Goal: Information Seeking & Learning: Learn about a topic

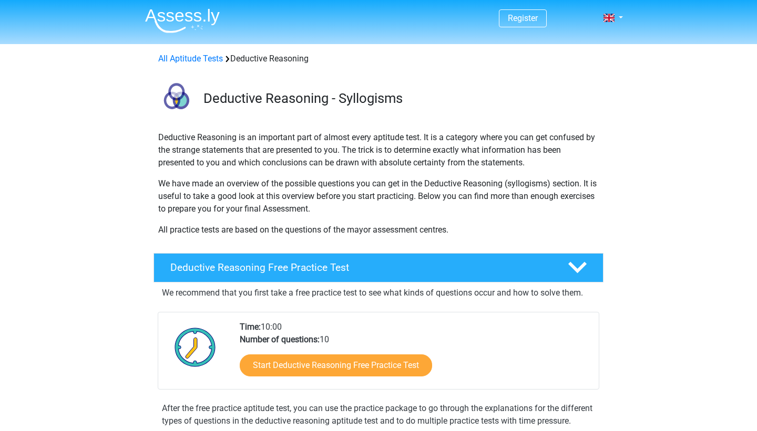
scroll to position [118, 0]
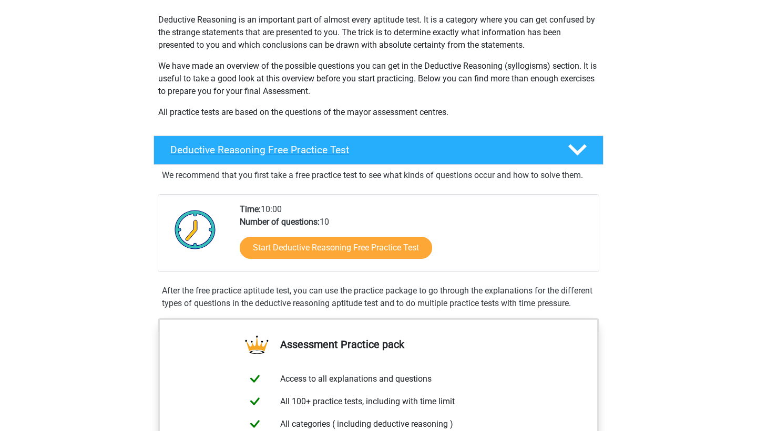
click at [468, 146] on h4 "Deductive Reasoning Free Practice Test" at bounding box center [360, 150] width 380 height 12
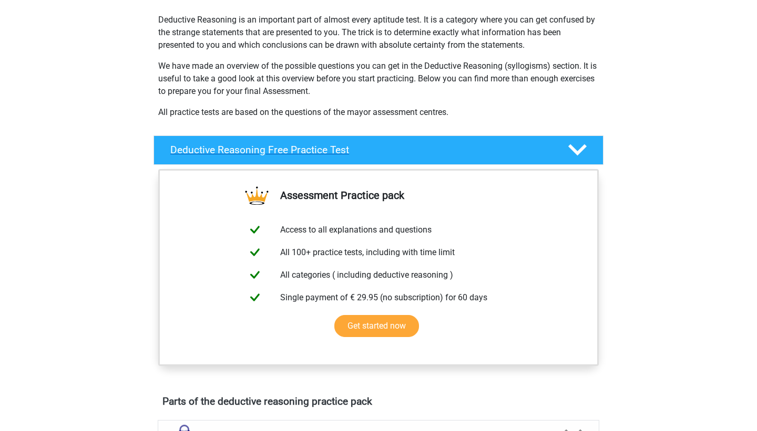
click at [468, 150] on h4 "Deductive Reasoning Free Practice Test" at bounding box center [360, 150] width 380 height 12
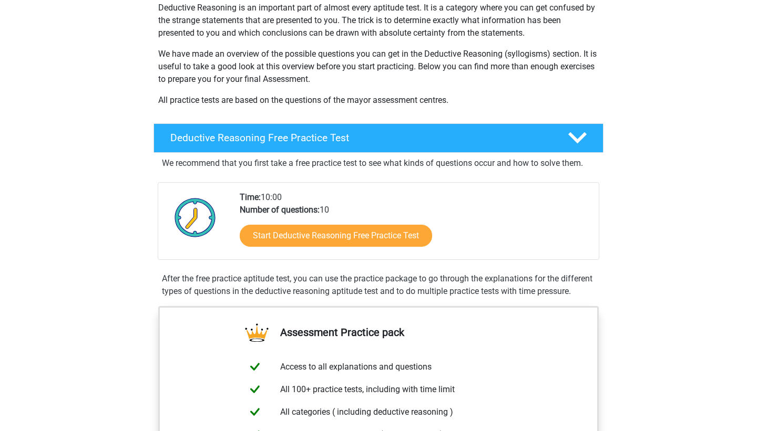
scroll to position [7, 0]
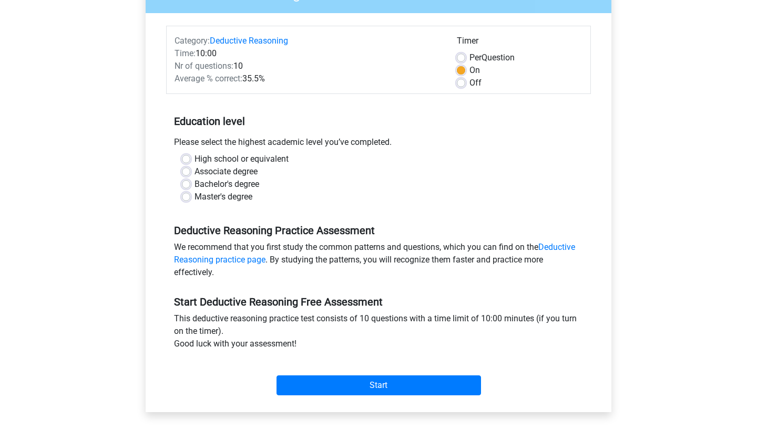
scroll to position [168, 0]
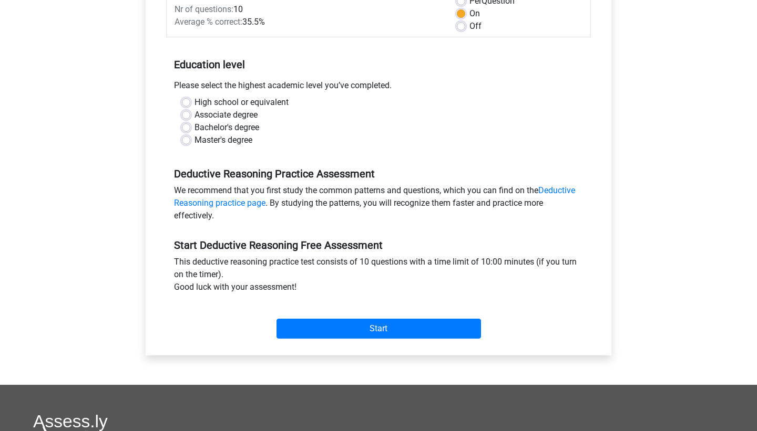
click at [194, 141] on label "Master's degree" at bounding box center [223, 140] width 58 height 13
click at [190, 141] on input "Master's degree" at bounding box center [186, 139] width 8 height 11
radio input "true"
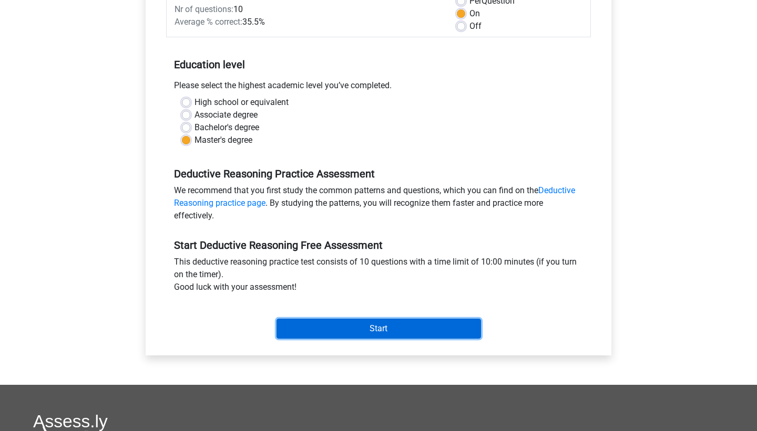
click at [394, 323] on input "Start" at bounding box center [378, 329] width 204 height 20
click at [399, 324] on input "Start" at bounding box center [378, 329] width 204 height 20
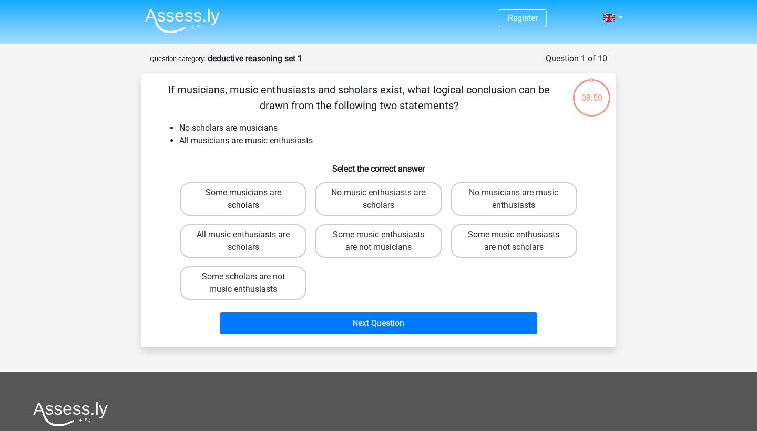
click at [240, 193] on label "Some musicians are scholars" at bounding box center [243, 199] width 127 height 34
click at [243, 193] on input "Some musicians are scholars" at bounding box center [246, 196] width 7 height 7
radio input "true"
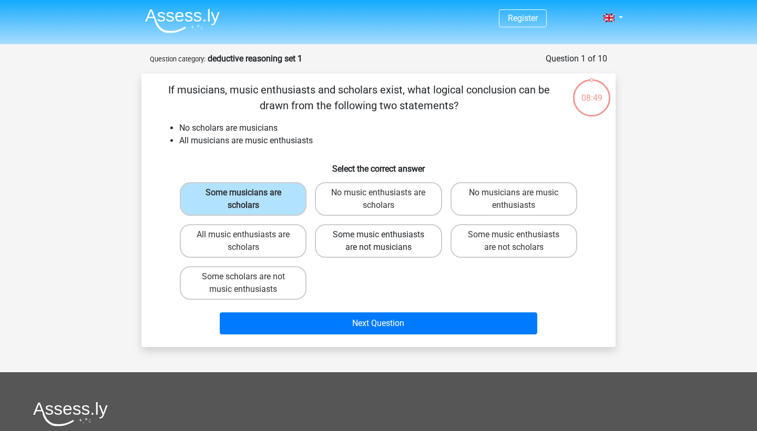
click at [353, 243] on label "Some music enthusiasts are not musicians" at bounding box center [378, 241] width 127 height 34
click at [378, 242] on input "Some music enthusiasts are not musicians" at bounding box center [381, 238] width 7 height 7
radio input "true"
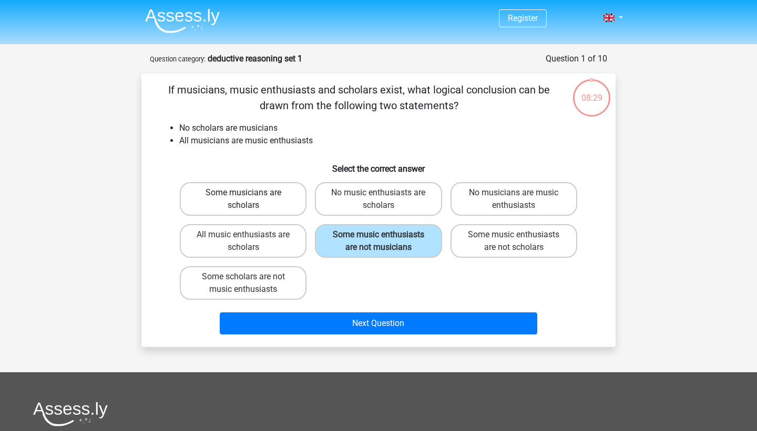
click at [289, 202] on label "Some musicians are scholars" at bounding box center [243, 199] width 127 height 34
click at [250, 200] on input "Some musicians are scholars" at bounding box center [246, 196] width 7 height 7
radio input "true"
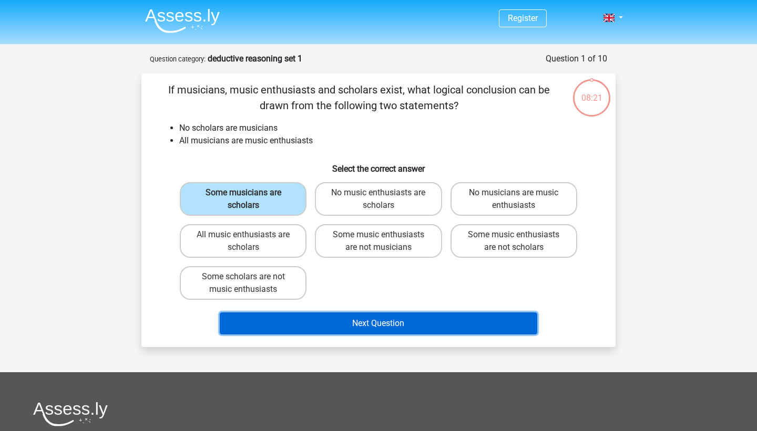
click at [346, 327] on button "Next Question" at bounding box center [379, 324] width 318 height 22
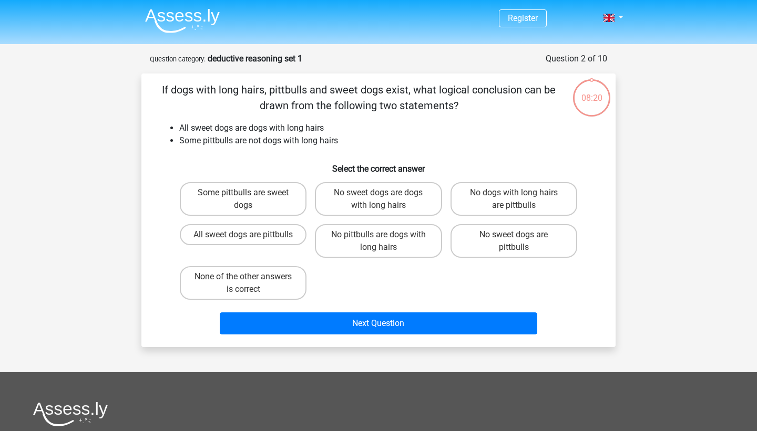
scroll to position [53, 0]
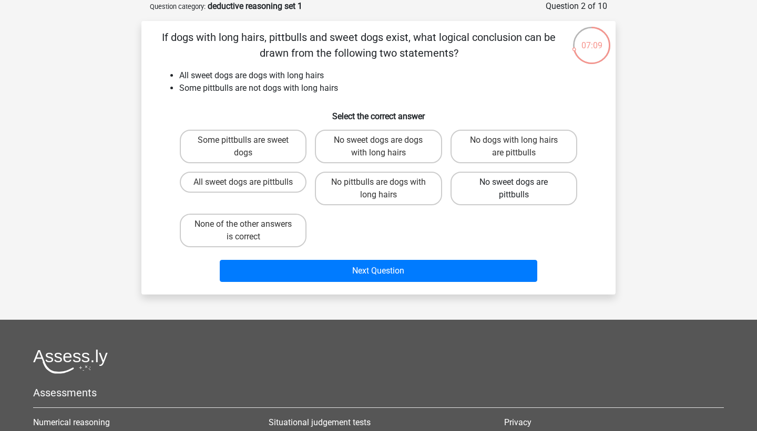
click at [540, 189] on label "No sweet dogs are pittbulls" at bounding box center [513, 189] width 127 height 34
click at [520, 189] on input "No sweet dogs are pittbulls" at bounding box center [516, 185] width 7 height 7
radio input "true"
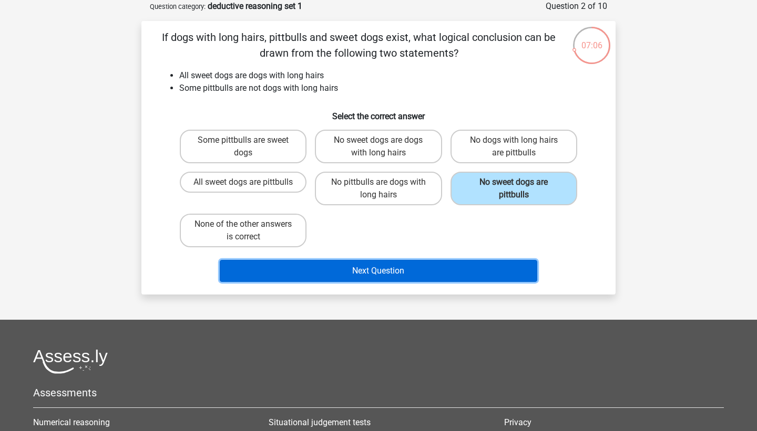
click at [458, 268] on button "Next Question" at bounding box center [379, 271] width 318 height 22
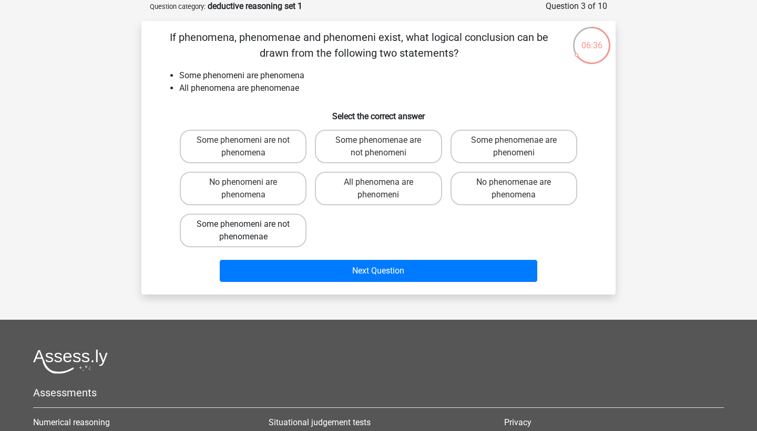
click at [291, 218] on label "Some phenomeni are not phenomenae" at bounding box center [243, 231] width 127 height 34
click at [250, 224] on input "Some phenomeni are not phenomenae" at bounding box center [246, 227] width 7 height 7
radio input "true"
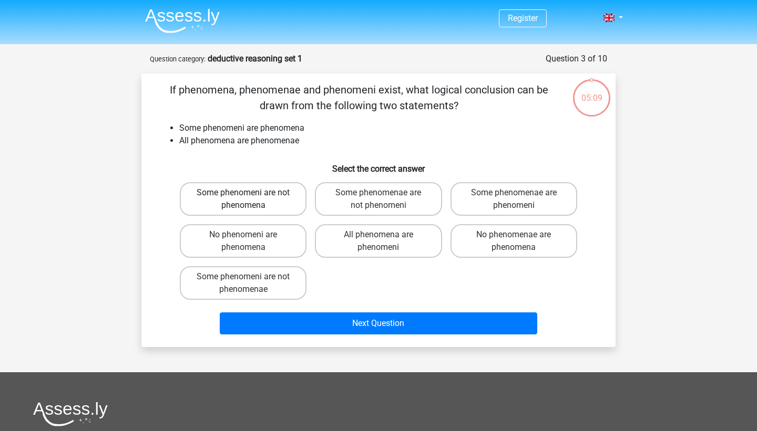
click at [277, 201] on label "Some phenomeni are not phenomena" at bounding box center [243, 199] width 127 height 34
click at [250, 200] on input "Some phenomeni are not phenomena" at bounding box center [246, 196] width 7 height 7
radio input "true"
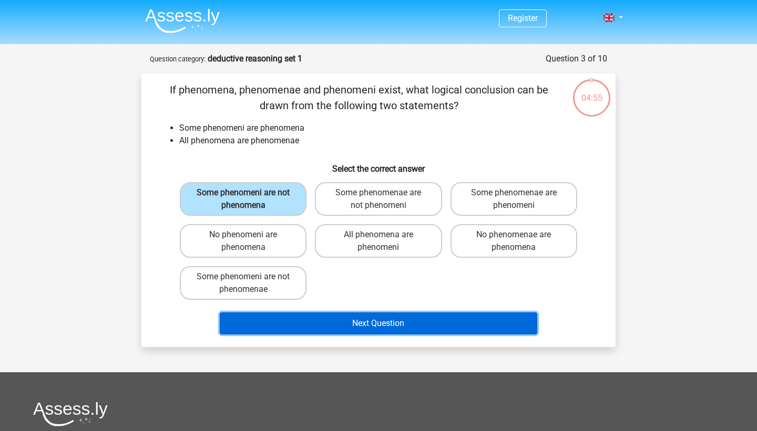
click at [384, 323] on button "Next Question" at bounding box center [379, 324] width 318 height 22
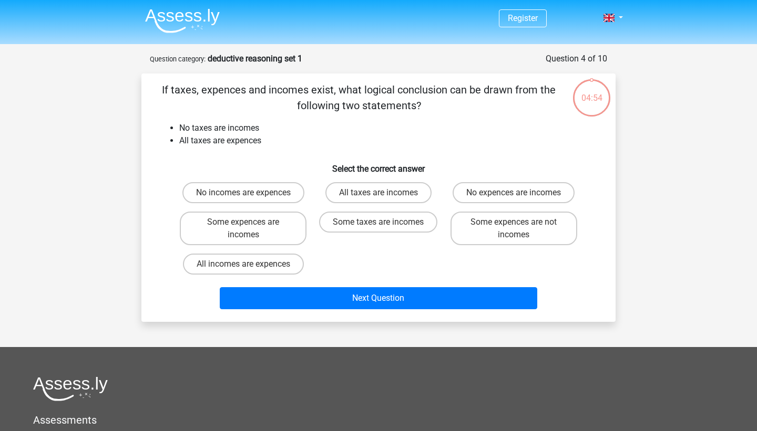
scroll to position [53, 0]
